Goal: Go to known website: Go to known website

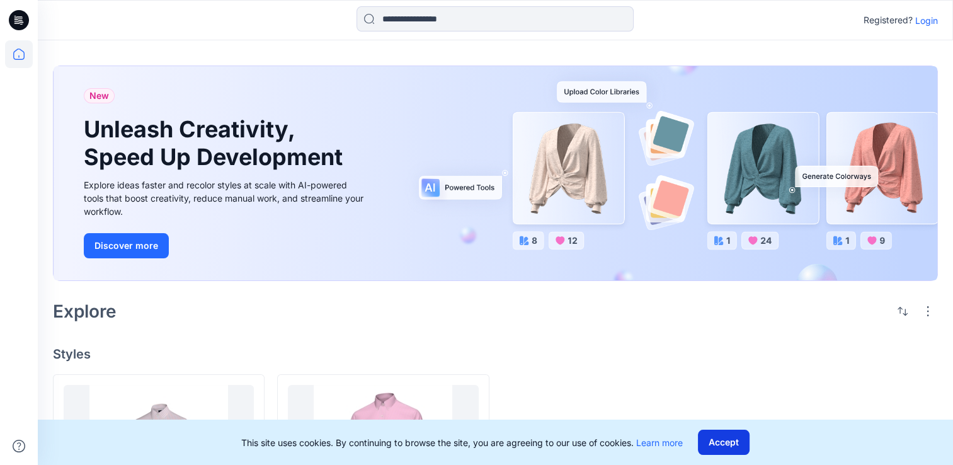
click at [726, 439] on button "Accept" at bounding box center [724, 442] width 52 height 25
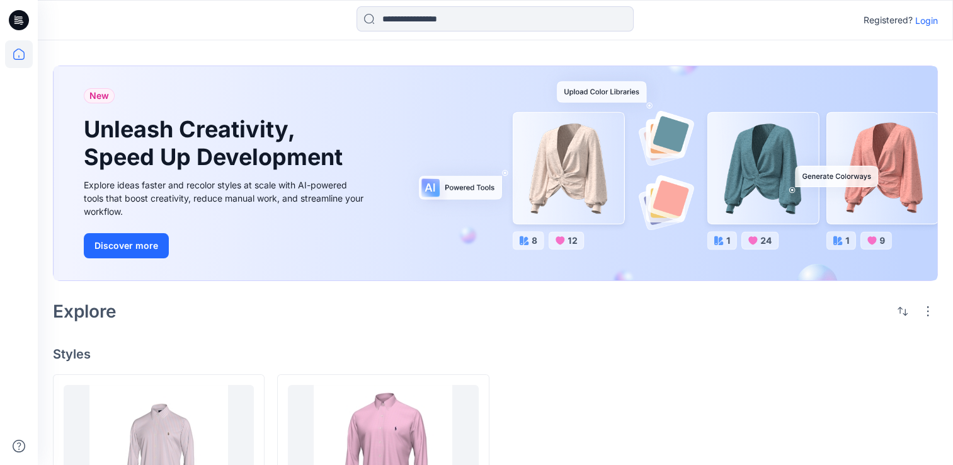
scroll to position [127, 0]
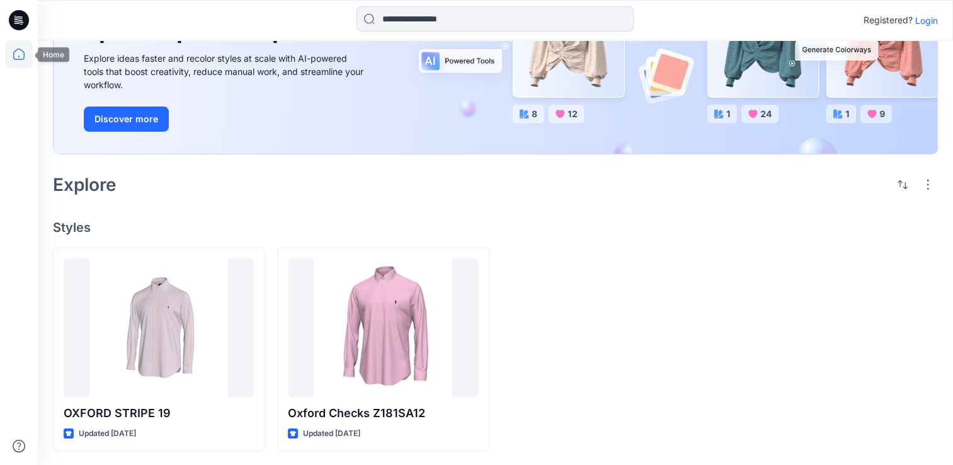
click at [26, 57] on icon at bounding box center [19, 54] width 28 height 28
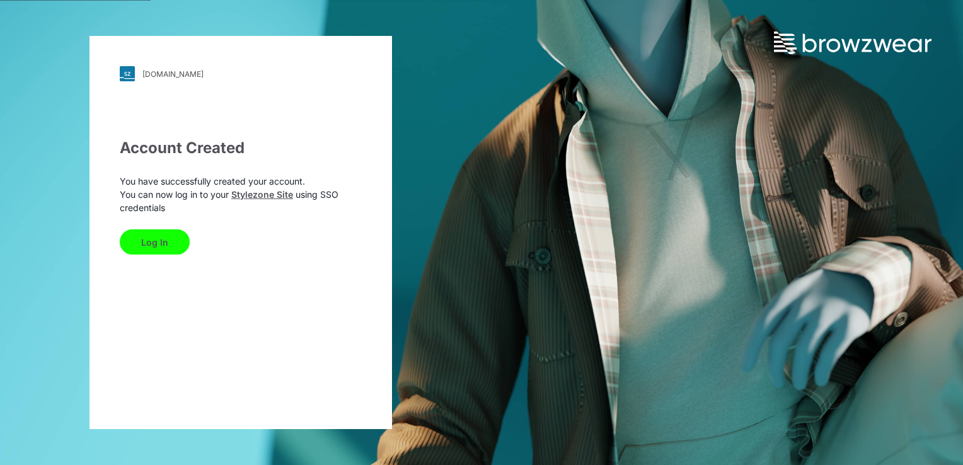
click at [141, 249] on button "Log In" at bounding box center [155, 241] width 70 height 25
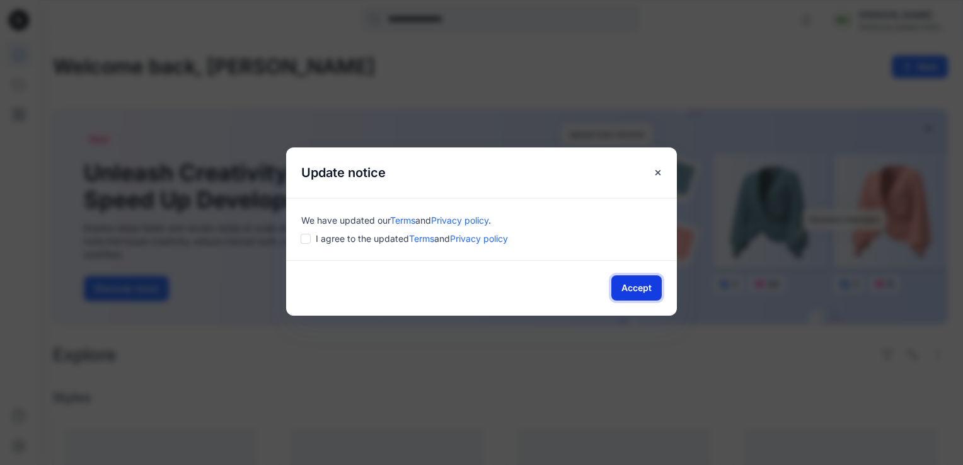
click at [616, 285] on button "Accept" at bounding box center [636, 287] width 50 height 25
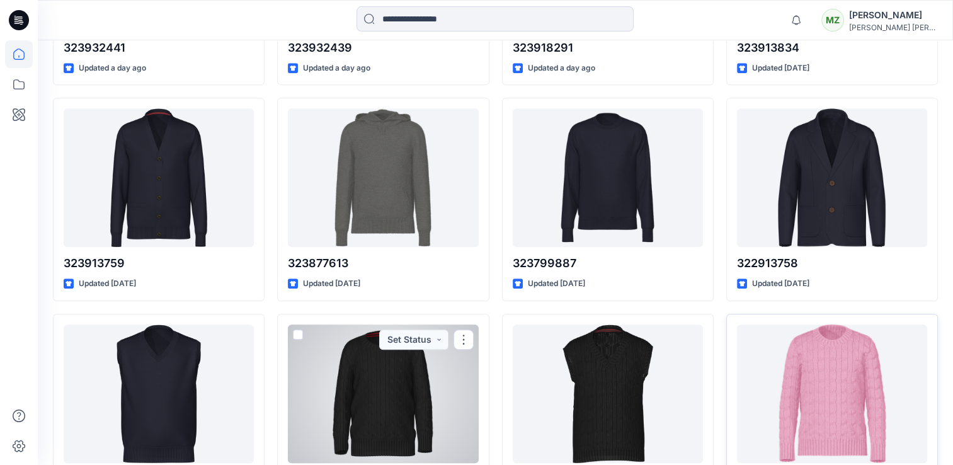
scroll to position [537, 0]
